Goal: Communication & Community: Share content

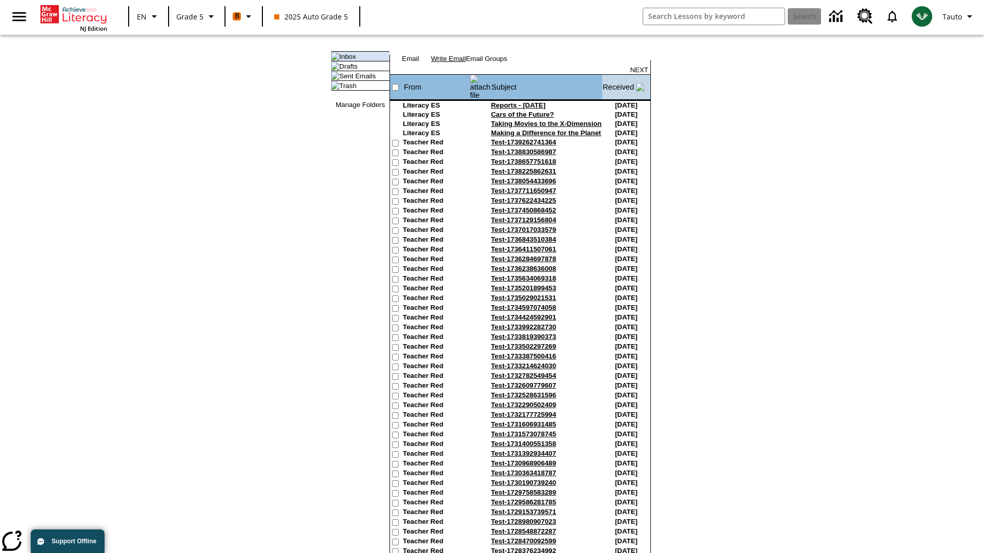
click at [466, 63] on link "Write Email" at bounding box center [448, 59] width 35 height 8
